Goal: Find specific page/section: Find specific page/section

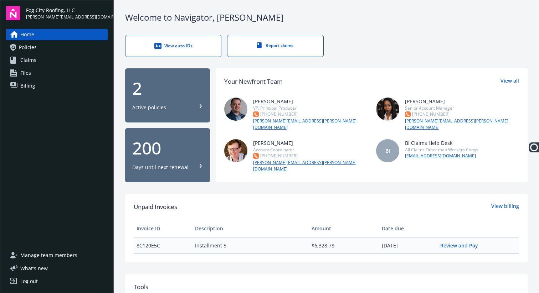
click at [58, 44] on link "Policies" at bounding box center [57, 47] width 102 height 11
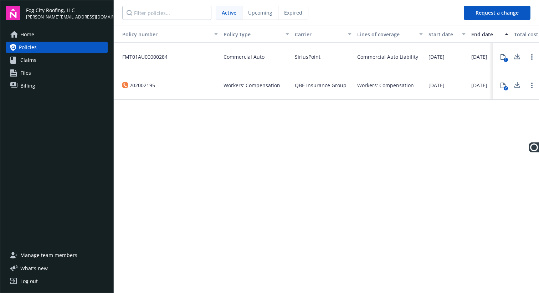
click at [69, 58] on link "Claims" at bounding box center [57, 60] width 102 height 11
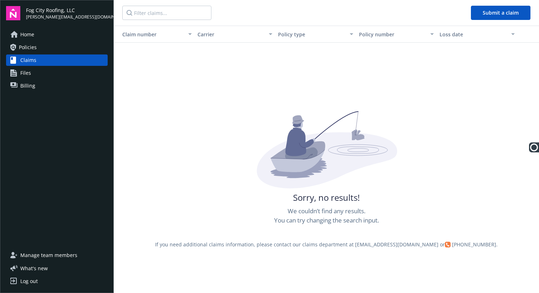
click at [78, 73] on link "Files" at bounding box center [57, 72] width 102 height 11
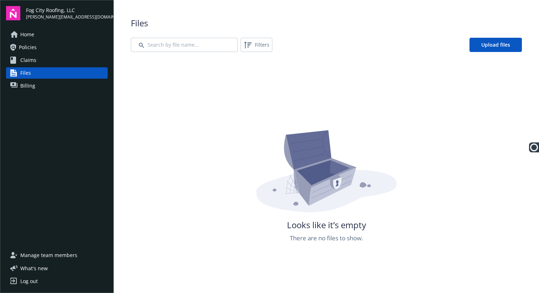
click at [77, 86] on link "Billing" at bounding box center [57, 85] width 102 height 11
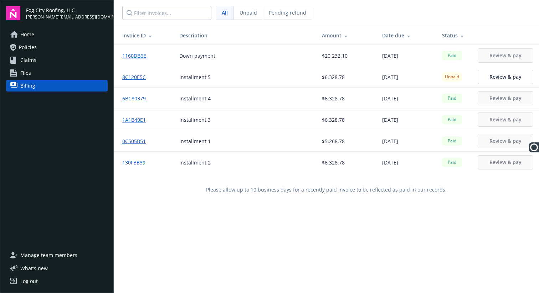
drag, startPoint x: 421, startPoint y: 78, endPoint x: 379, endPoint y: 76, distance: 41.4
click at [379, 76] on td "08/29/2025" at bounding box center [406, 76] width 60 height 21
